Goal: Task Accomplishment & Management: Manage account settings

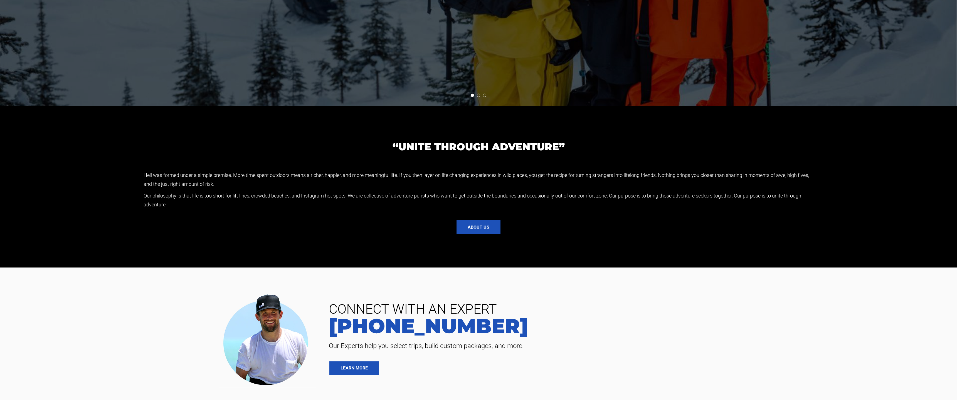
scroll to position [1524, 0]
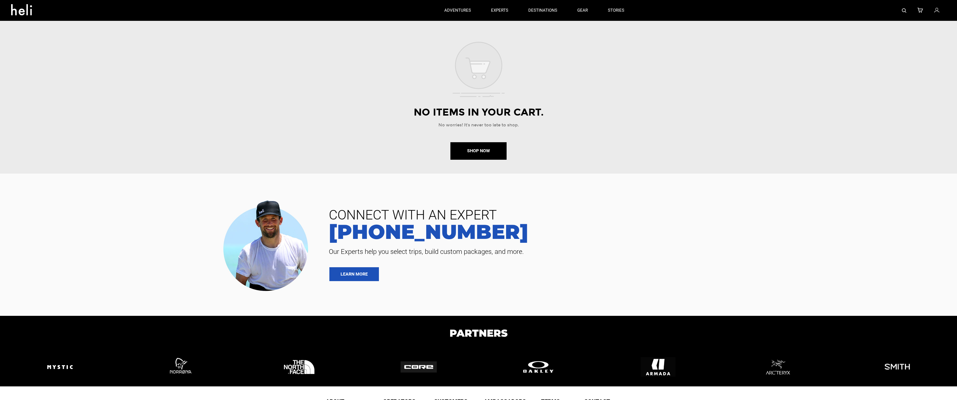
scroll to position [64, 0]
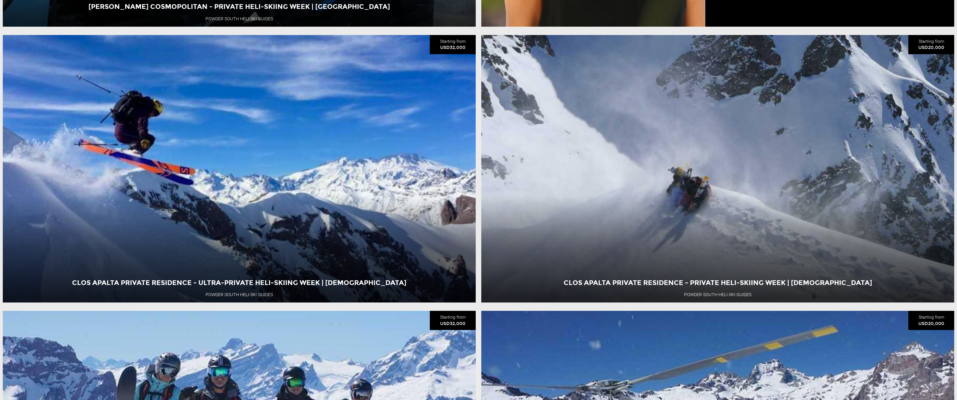
scroll to position [1521, 0]
